Goal: Task Accomplishment & Management: Manage account settings

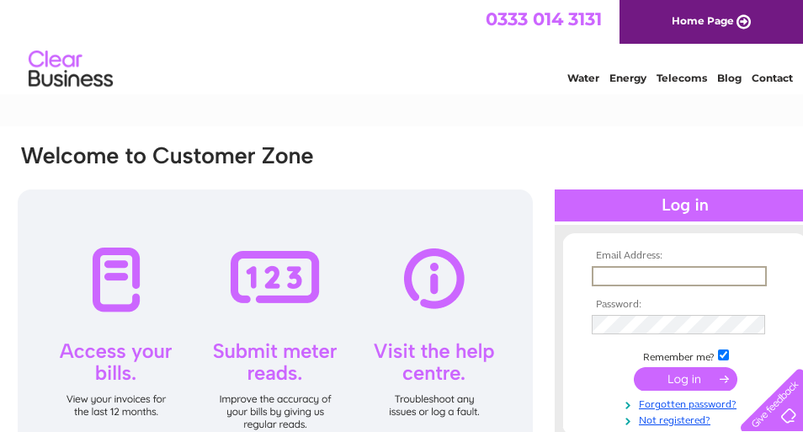
type input "keithrowland18@gmail.com"
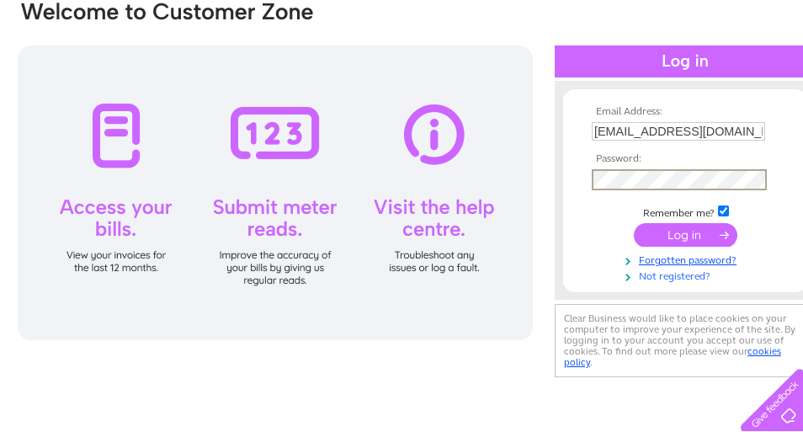
scroll to position [146, 0]
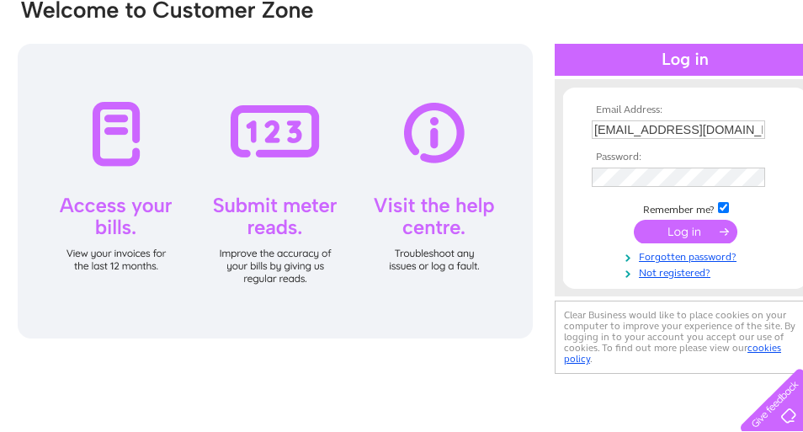
click at [678, 231] on input "submit" at bounding box center [686, 232] width 104 height 24
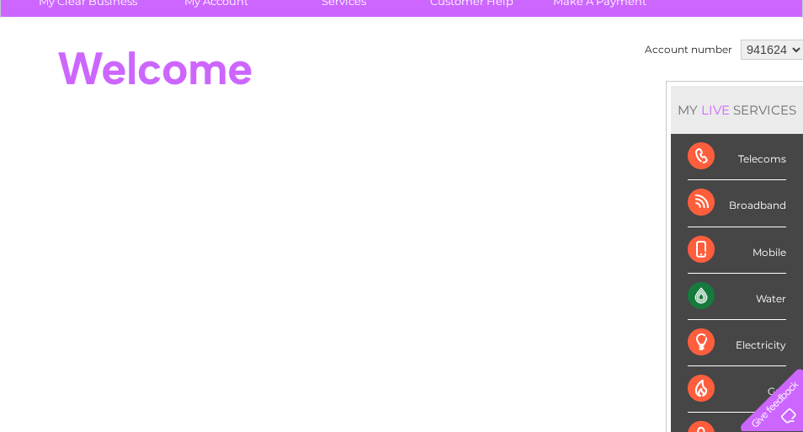
scroll to position [103, 0]
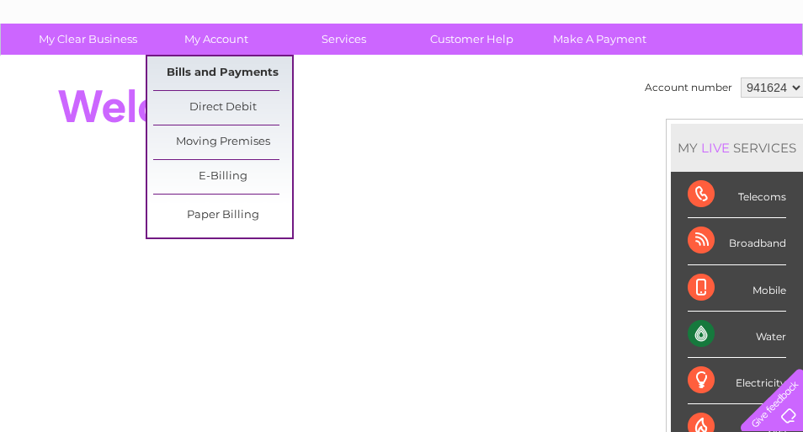
click at [202, 73] on link "Bills and Payments" at bounding box center [222, 73] width 139 height 34
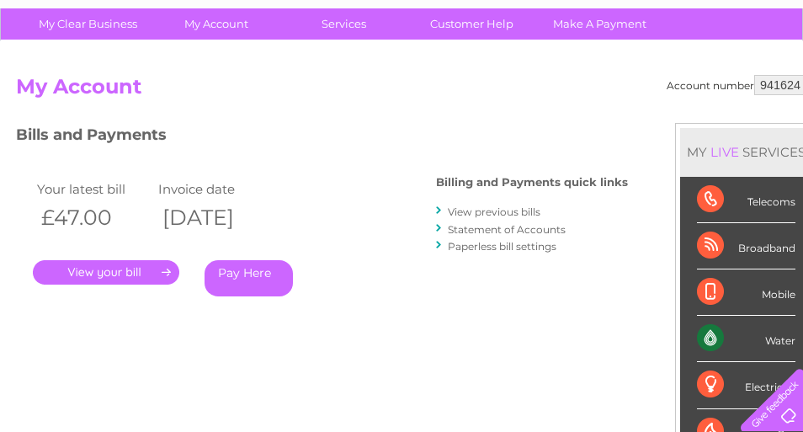
scroll to position [104, 0]
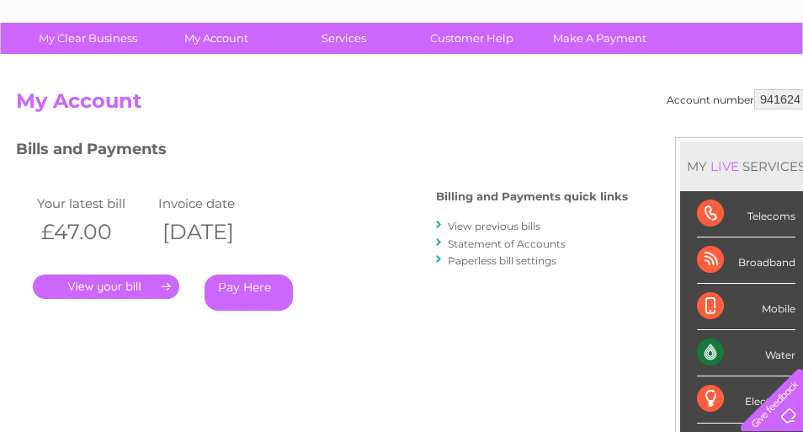
click at [115, 287] on link "." at bounding box center [106, 286] width 146 height 24
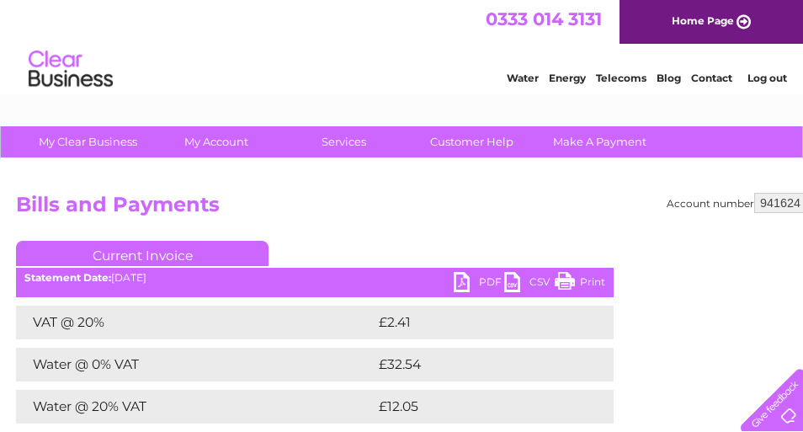
click at [482, 279] on link "PDF" at bounding box center [479, 284] width 51 height 24
click at [762, 77] on link "Log out" at bounding box center [767, 78] width 40 height 13
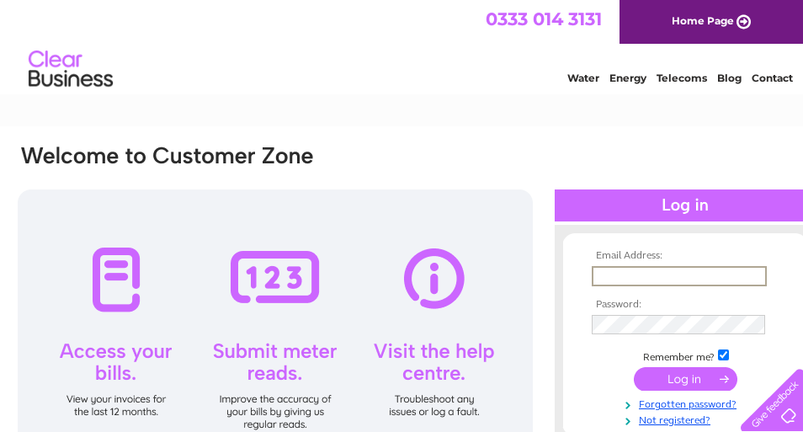
scroll to position [19, 0]
